Goal: Task Accomplishment & Management: Use online tool/utility

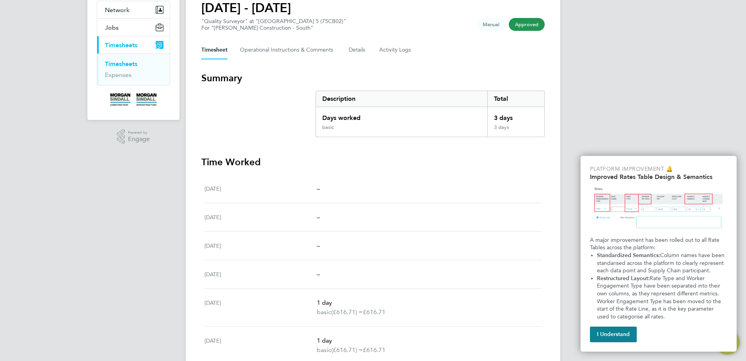
scroll to position [17, 0]
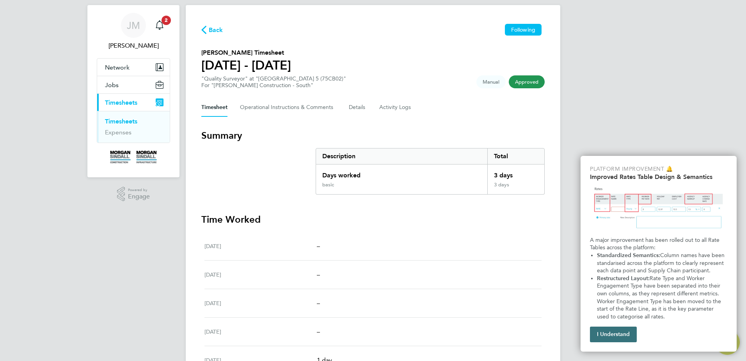
click at [615, 331] on button "I Understand" at bounding box center [613, 334] width 47 height 16
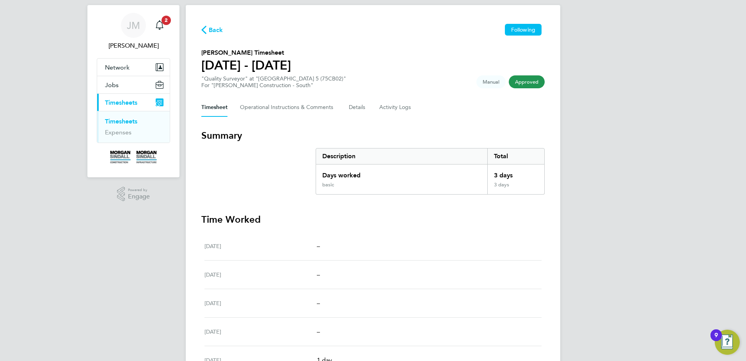
click at [119, 121] on link "Timesheets" at bounding box center [121, 120] width 32 height 7
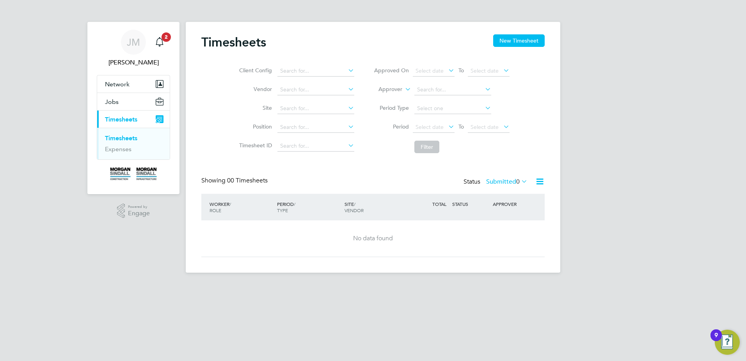
click at [119, 121] on span "Timesheets" at bounding box center [121, 118] width 32 height 7
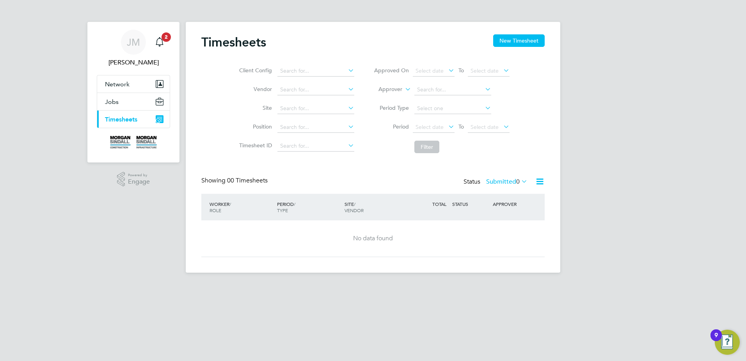
click at [119, 121] on span "Timesheets" at bounding box center [121, 118] width 32 height 7
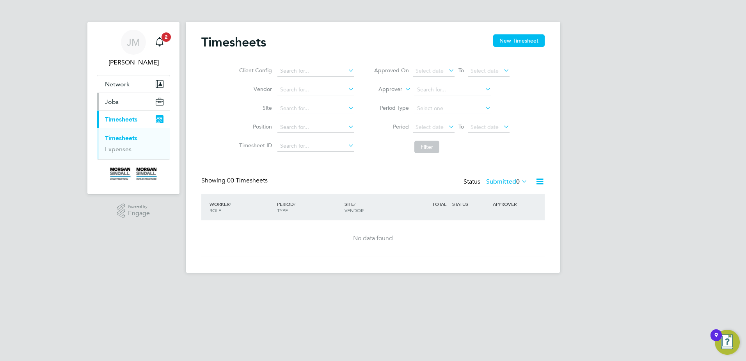
click at [114, 99] on span "Jobs" at bounding box center [112, 101] width 14 height 7
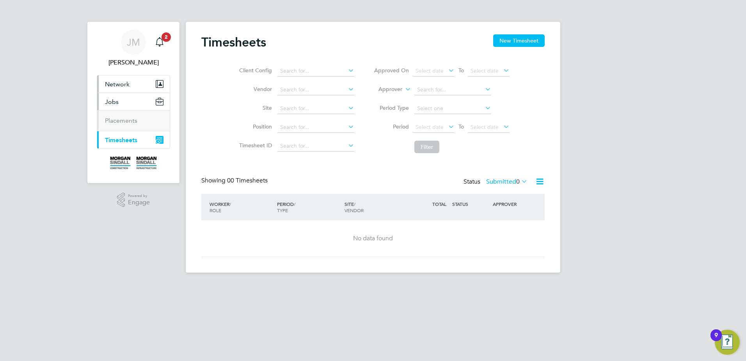
click at [117, 80] on button "Network" at bounding box center [133, 83] width 73 height 17
click at [119, 140] on span "Timesheets" at bounding box center [121, 139] width 32 height 7
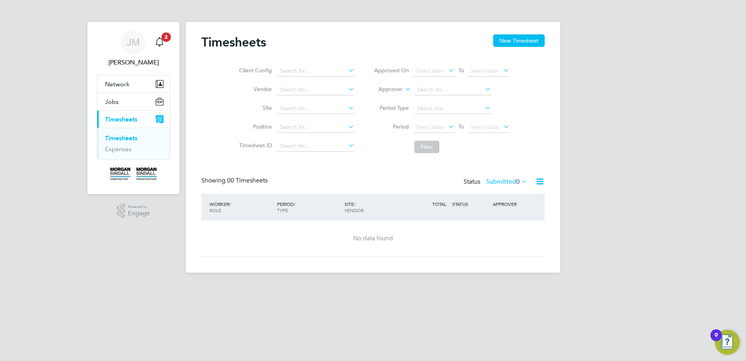
click at [119, 140] on link "Timesheets" at bounding box center [121, 137] width 32 height 7
